Goal: Transaction & Acquisition: Purchase product/service

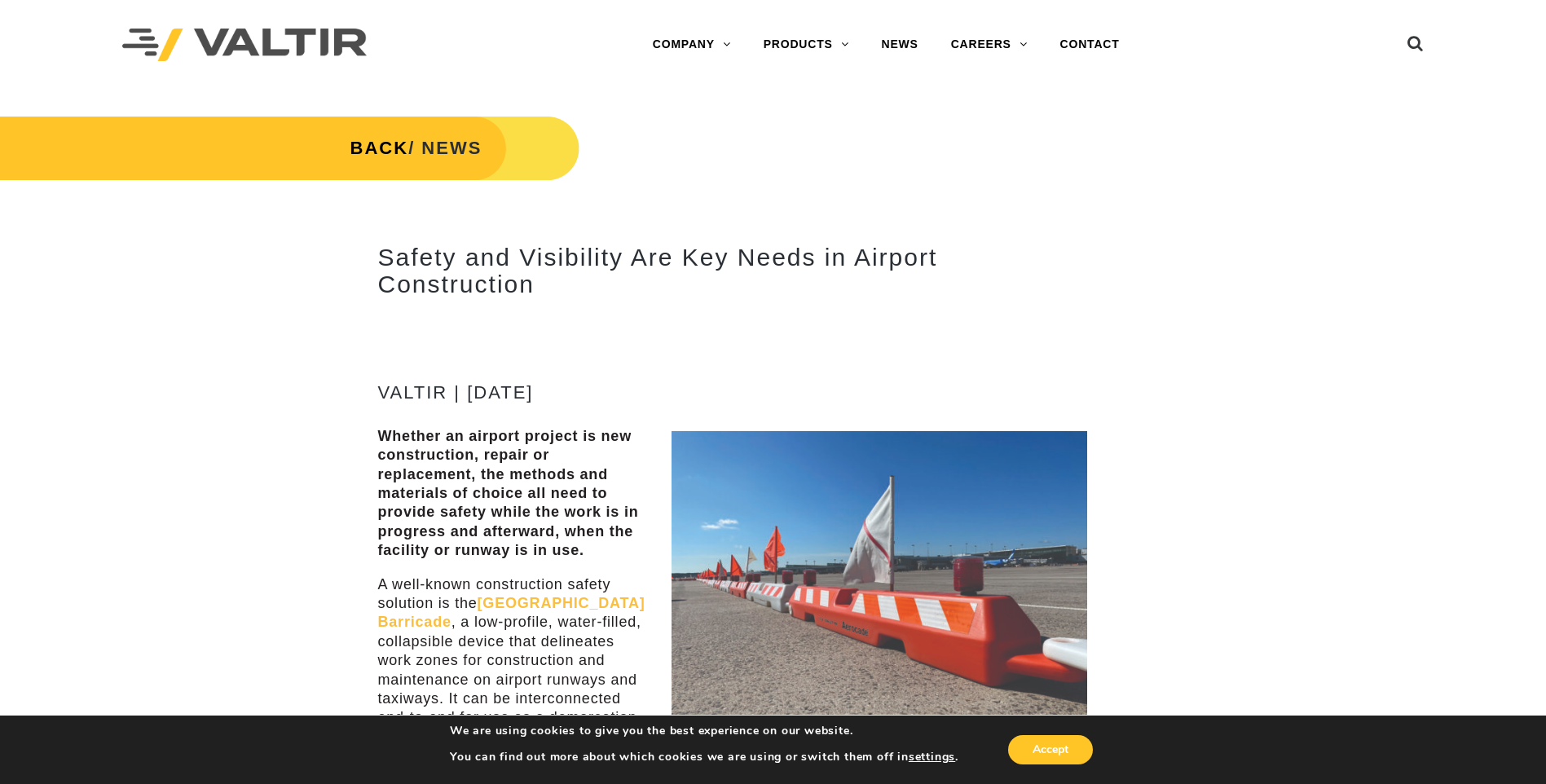
drag, startPoint x: 0, startPoint y: 0, endPoint x: 1018, endPoint y: 320, distance: 1067.1
click at [1018, 320] on p at bounding box center [732, 319] width 709 height 18
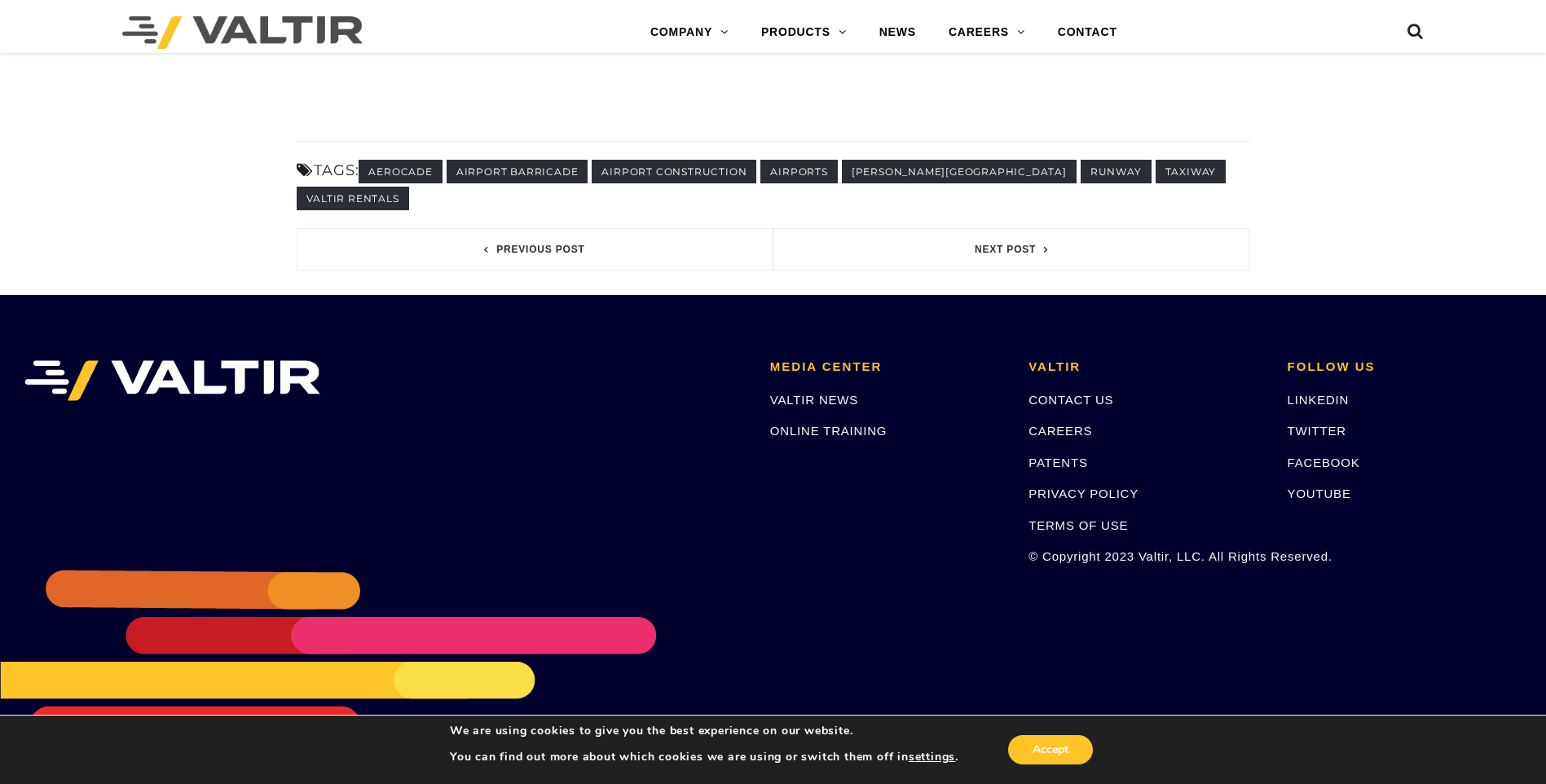
scroll to position [1731, 0]
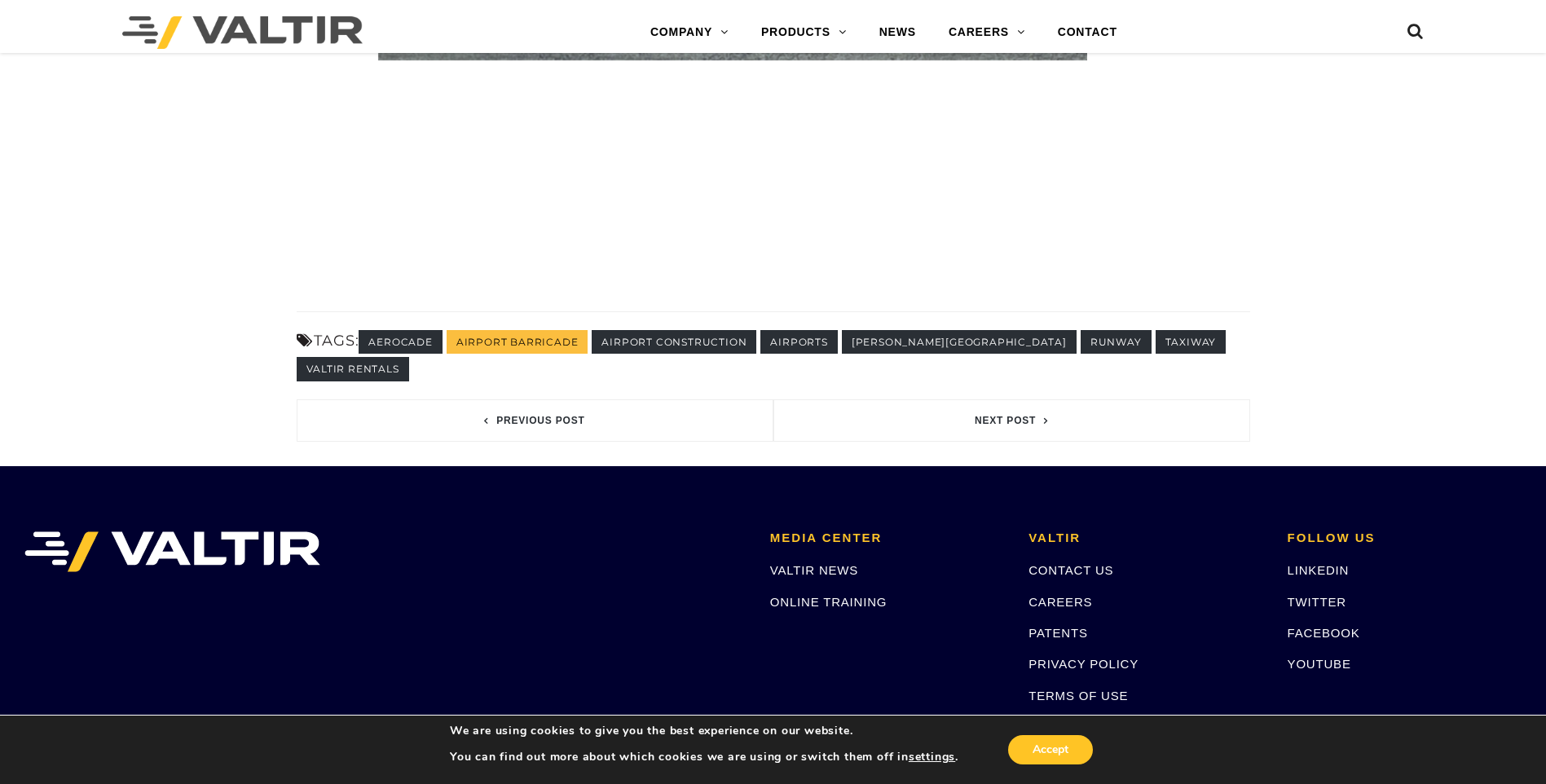
click at [533, 354] on link "airport barricade" at bounding box center [518, 342] width 142 height 24
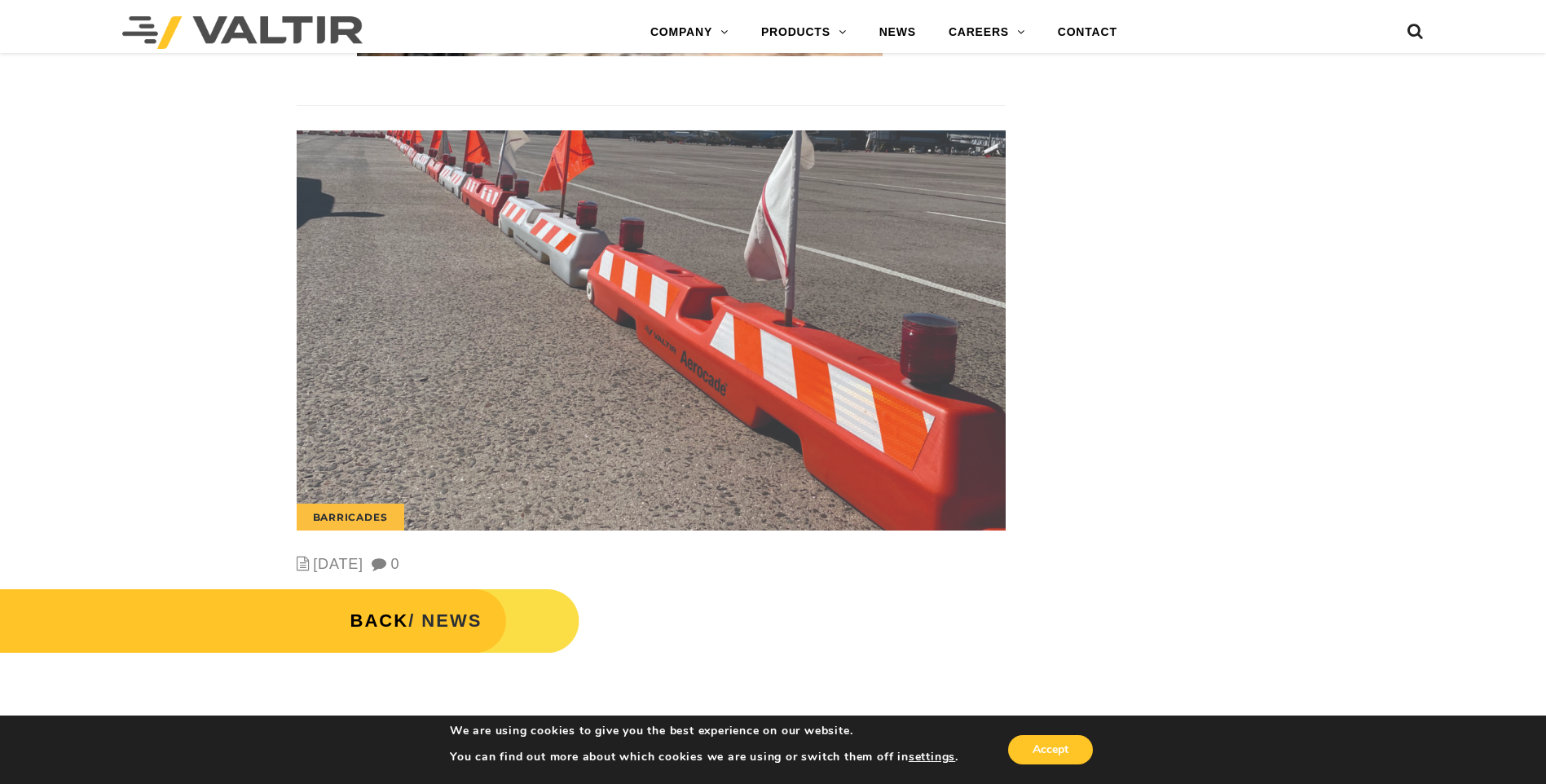
scroll to position [3341, 0]
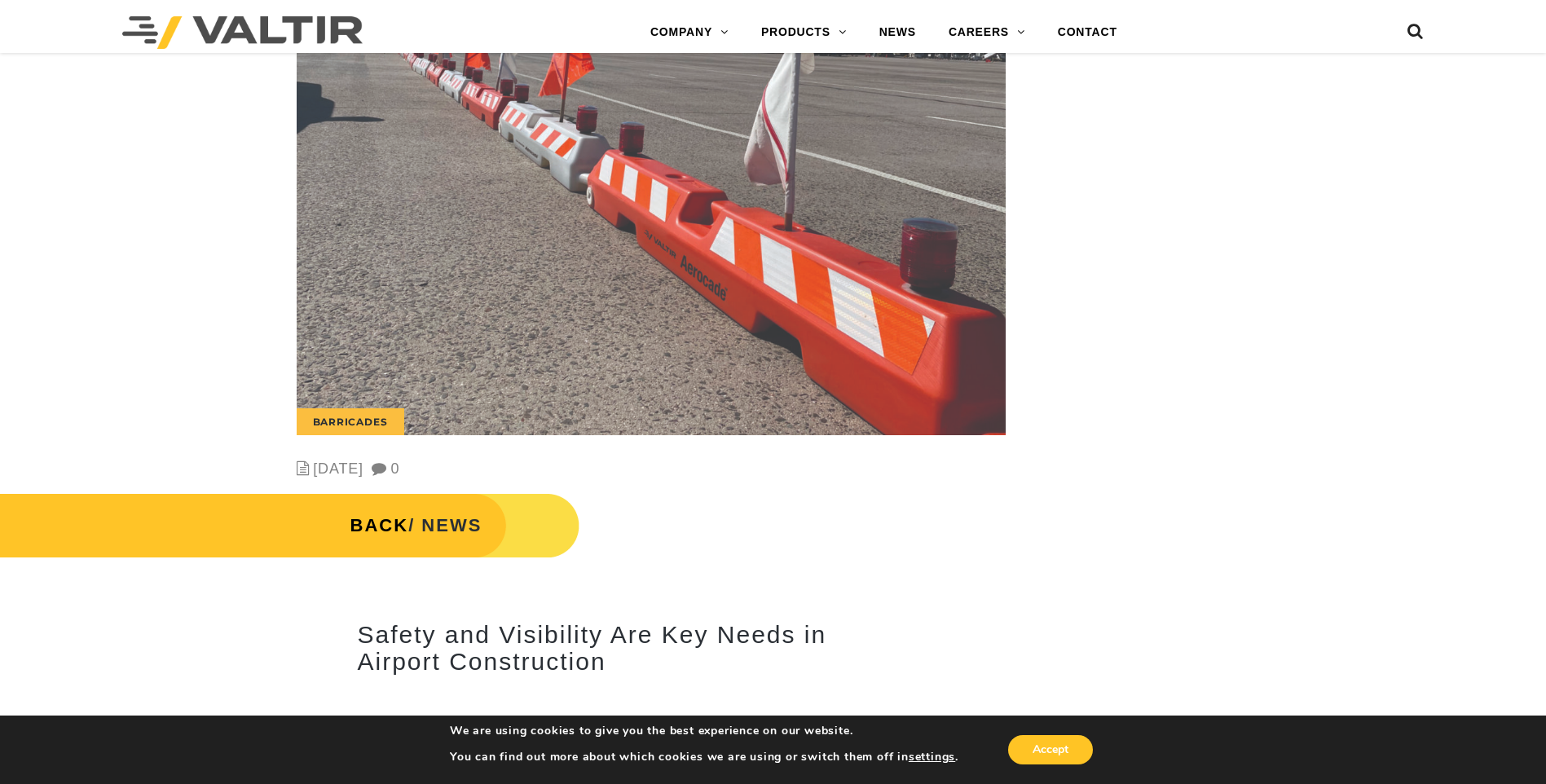
click at [734, 278] on img at bounding box center [651, 235] width 709 height 400
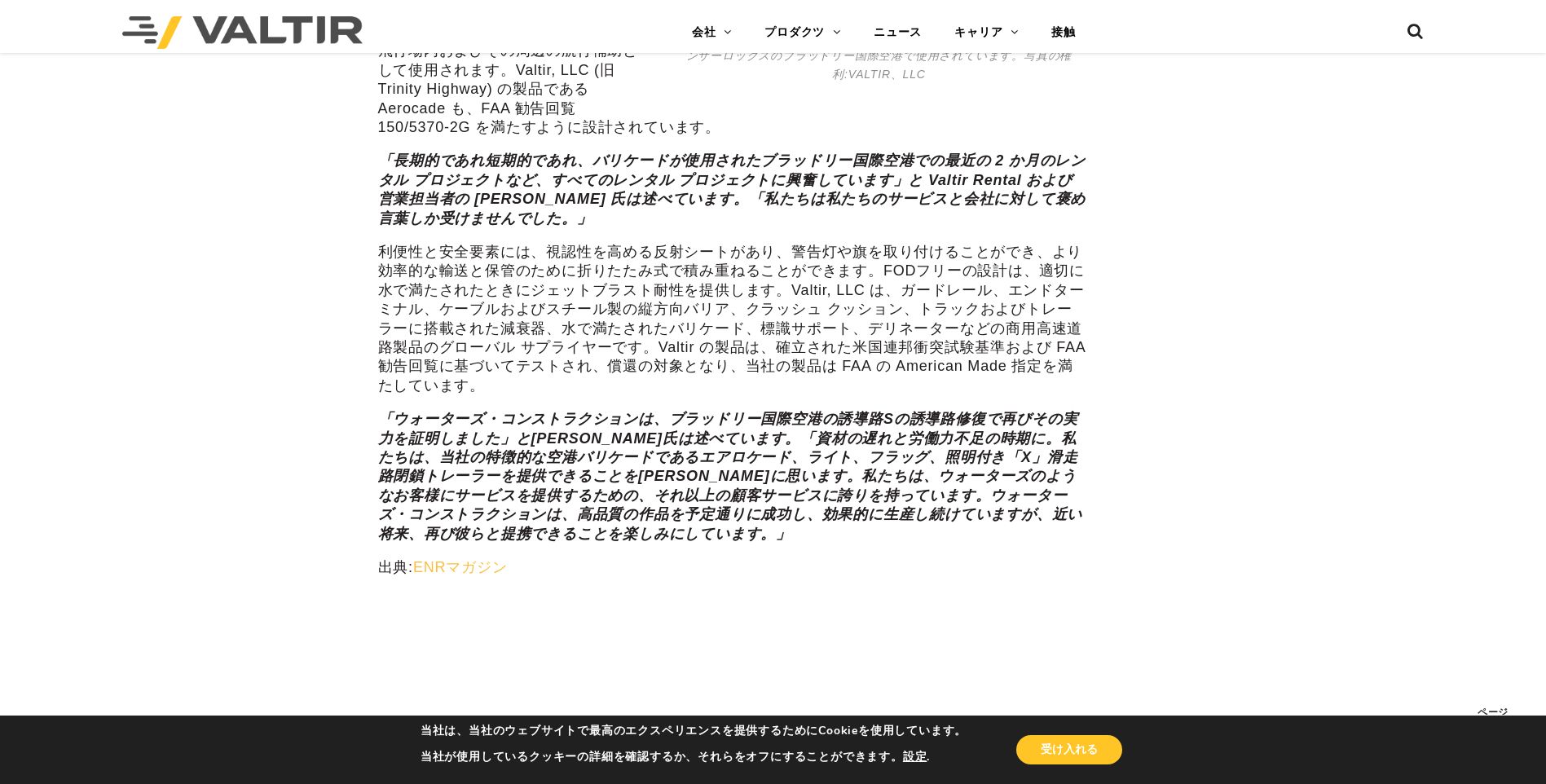
scroll to position [542, 0]
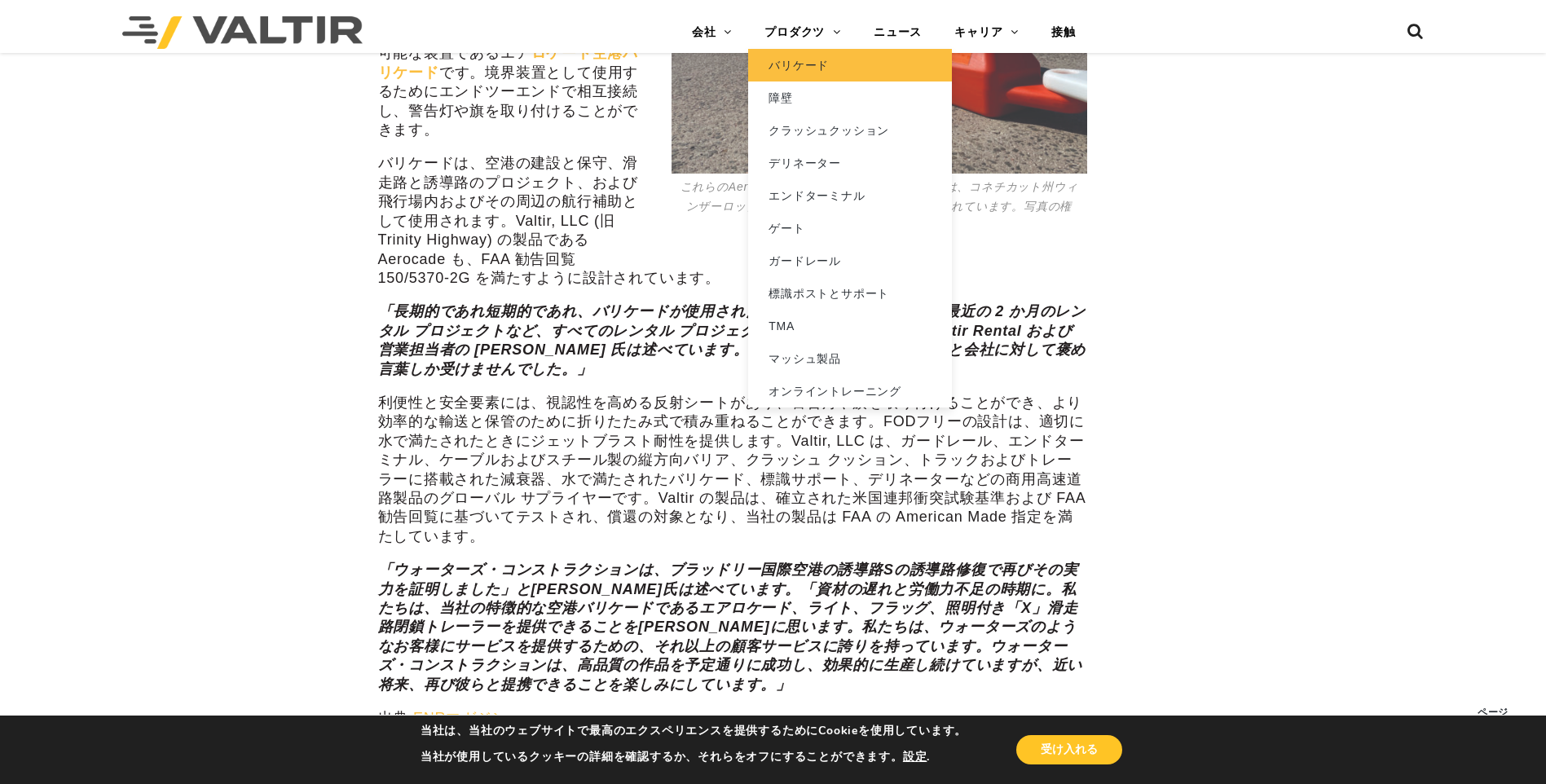
click at [801, 63] on link "バリケード" at bounding box center [850, 65] width 204 height 32
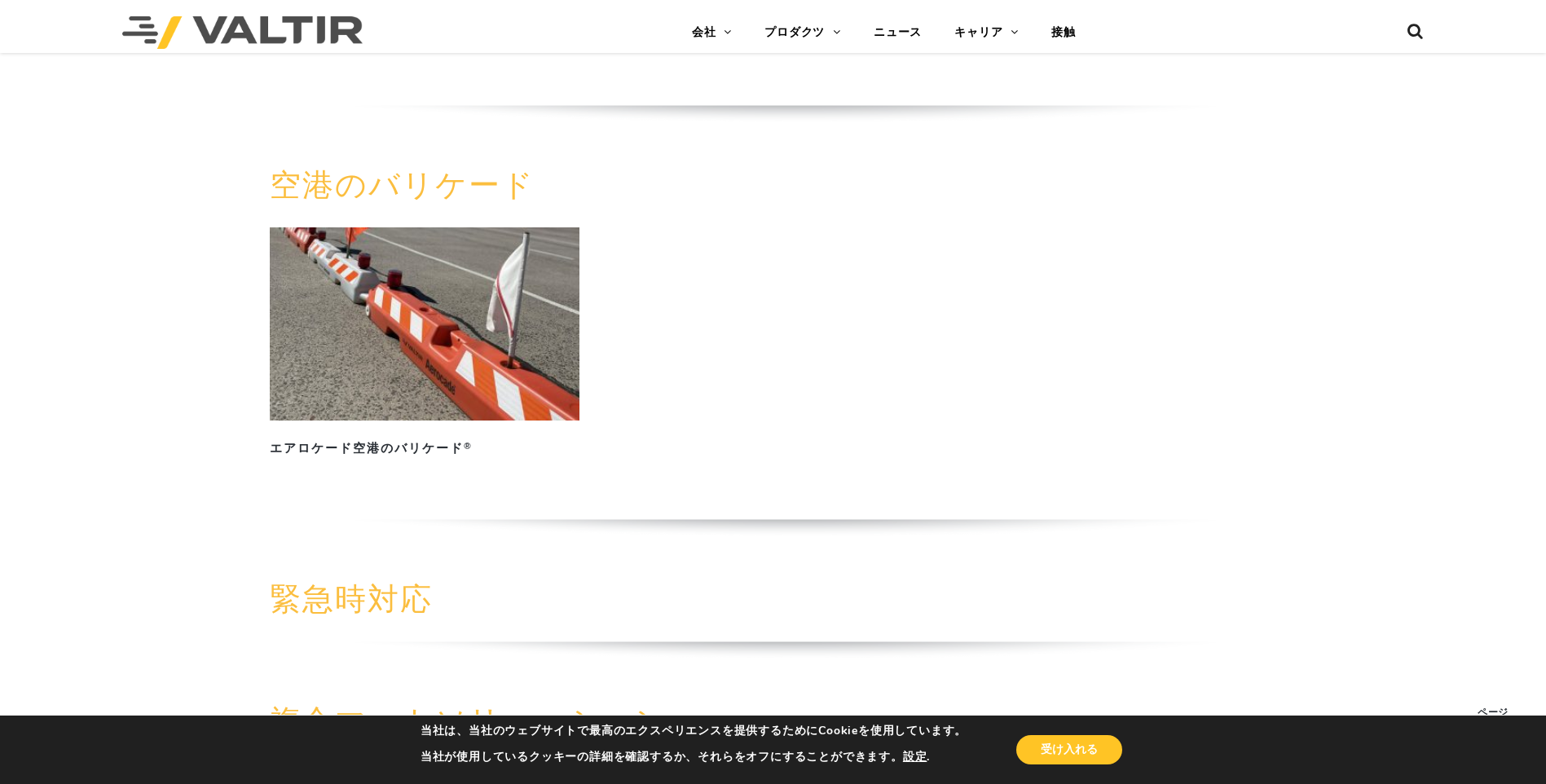
scroll to position [1466, 0]
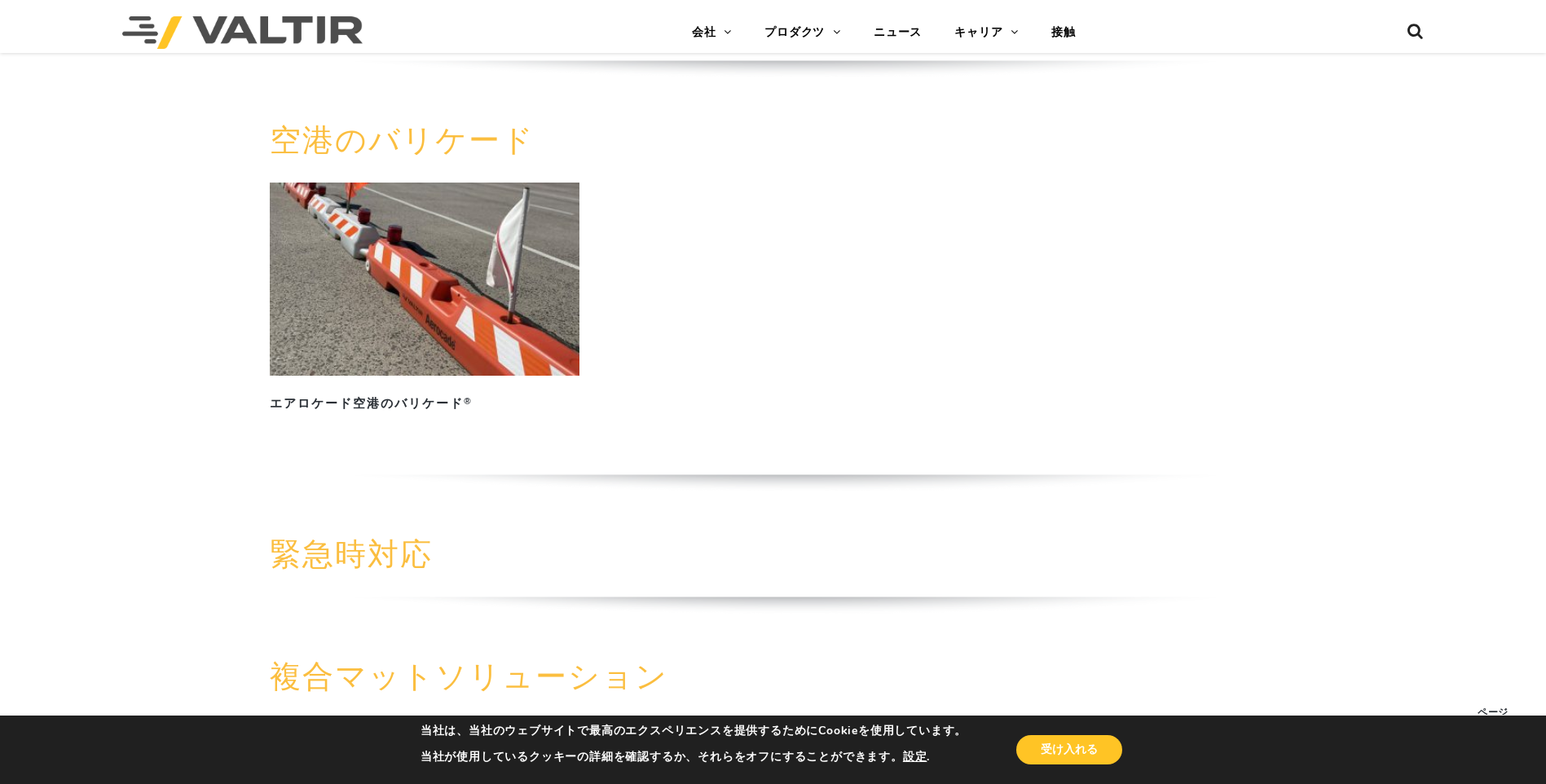
click at [396, 310] on img at bounding box center [424, 279] width 309 height 193
